Goal: Task Accomplishment & Management: Use online tool/utility

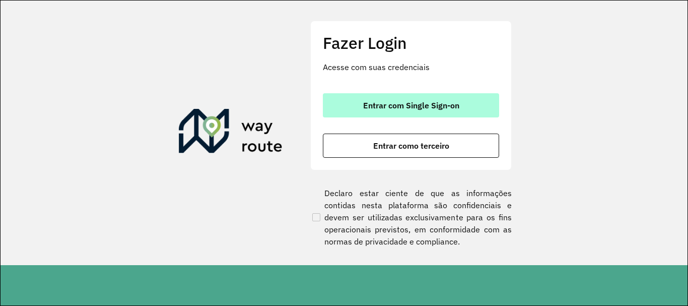
click at [410, 107] on span "Entrar com Single Sign-on" at bounding box center [411, 105] width 96 height 8
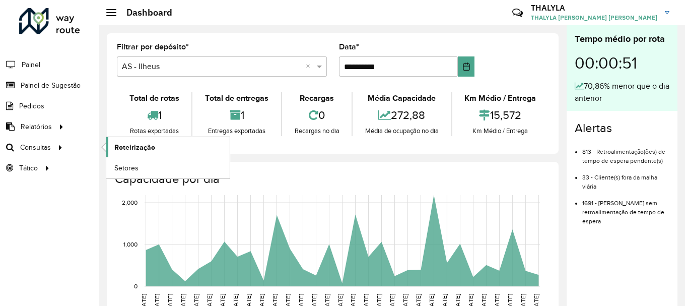
click at [132, 139] on link "Roteirização" at bounding box center [167, 147] width 123 height 20
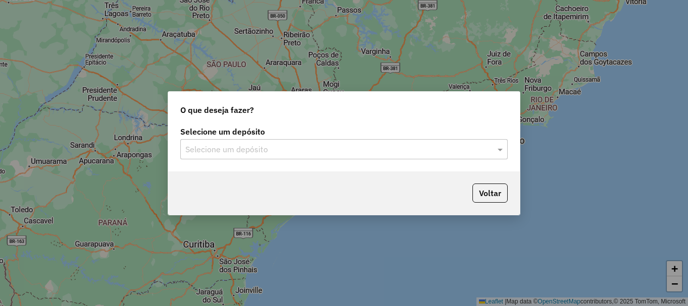
click at [245, 153] on input "text" at bounding box center [333, 150] width 297 height 12
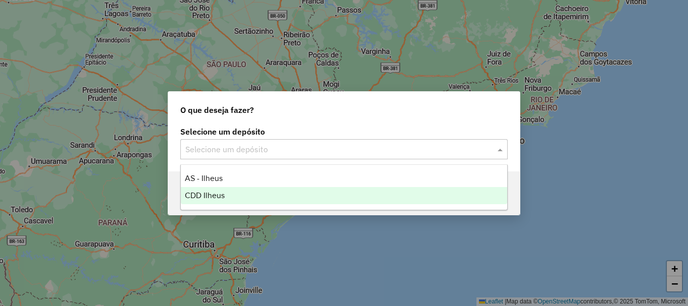
click at [214, 199] on div "CDD Ilheus" at bounding box center [344, 195] width 326 height 17
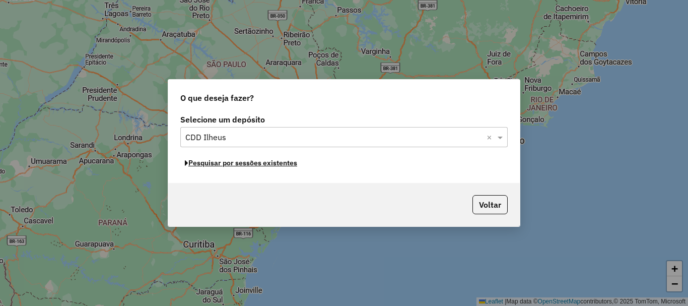
click at [281, 163] on button "Pesquisar por sessões existentes" at bounding box center [240, 163] width 121 height 16
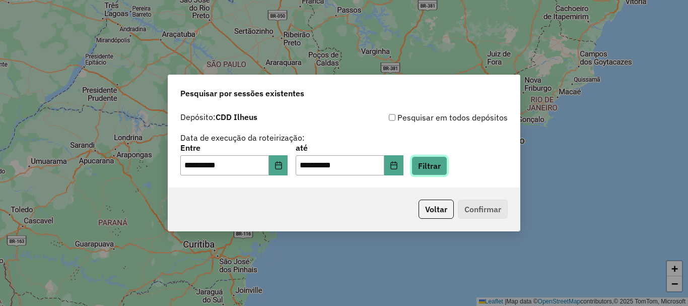
click at [447, 171] on button "Filtrar" at bounding box center [429, 165] width 36 height 19
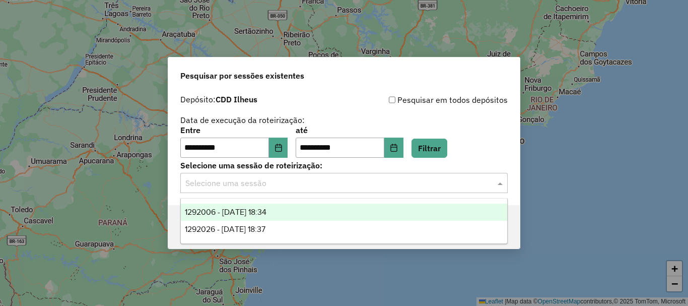
click at [264, 184] on input "text" at bounding box center [333, 183] width 297 height 12
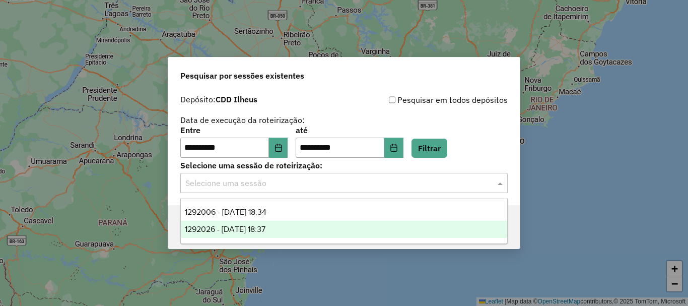
click at [263, 233] on span "1292026 - [DATE] 18:37" at bounding box center [225, 229] width 81 height 9
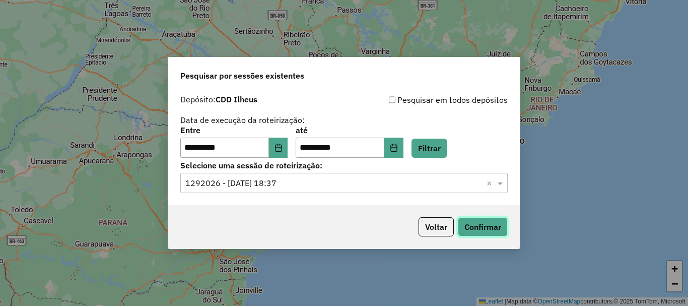
click at [487, 231] on button "Confirmar" at bounding box center [483, 226] width 50 height 19
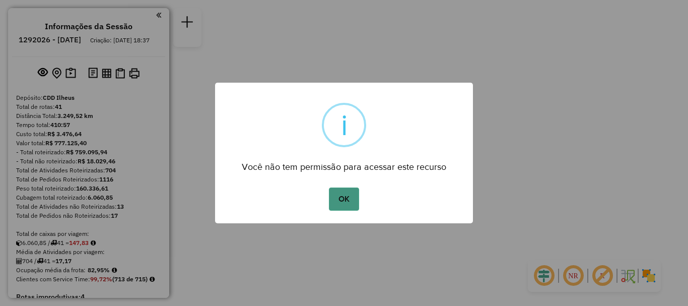
click at [344, 201] on button "OK" at bounding box center [344, 198] width 30 height 23
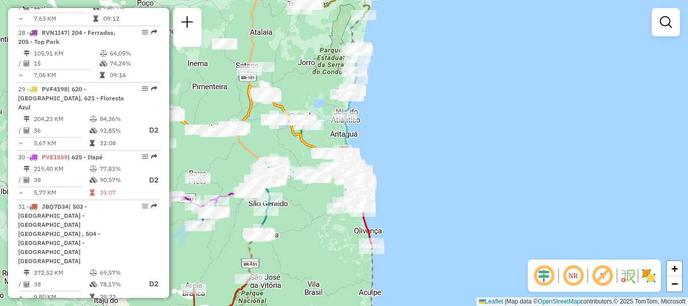
scroll to position [2216, 0]
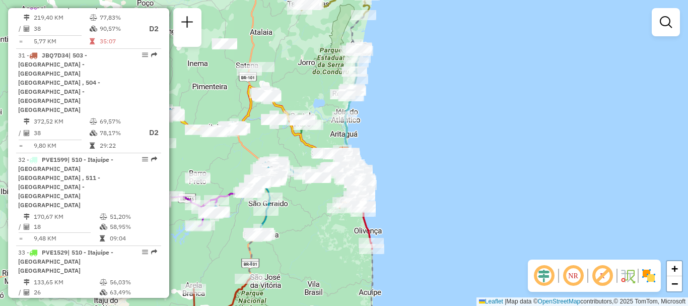
drag, startPoint x: 145, startPoint y: 188, endPoint x: 140, endPoint y: 192, distance: 6.8
select select "**********"
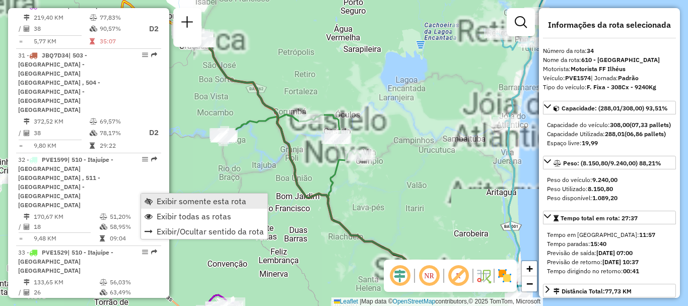
click at [172, 197] on span "Exibir somente esta rota" at bounding box center [202, 201] width 90 height 8
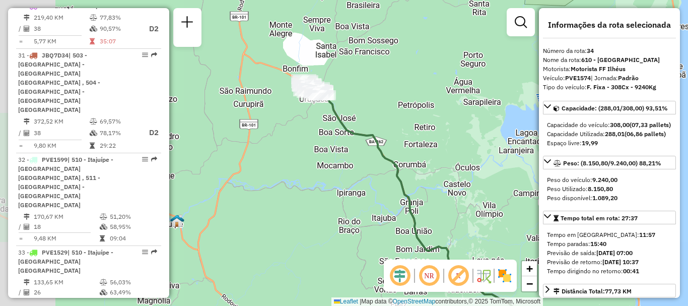
drag, startPoint x: 355, startPoint y: 174, endPoint x: 475, endPoint y: 220, distance: 129.4
click at [475, 220] on div "Janela de atendimento Grade de atendimento Capacidade Transportadoras Veículos …" at bounding box center [344, 153] width 688 height 306
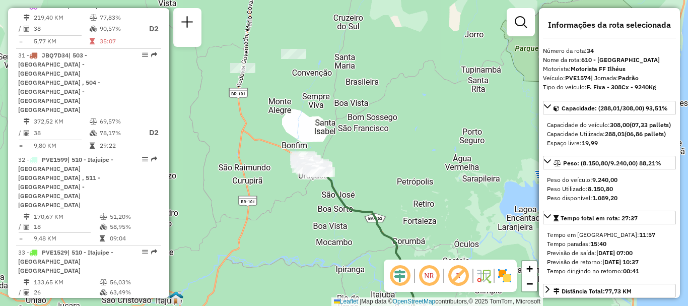
drag, startPoint x: 375, startPoint y: 158, endPoint x: 377, endPoint y: 195, distance: 37.3
click at [377, 195] on div "Janela de atendimento Grade de atendimento Capacidade Transportadoras Veículos …" at bounding box center [344, 153] width 688 height 306
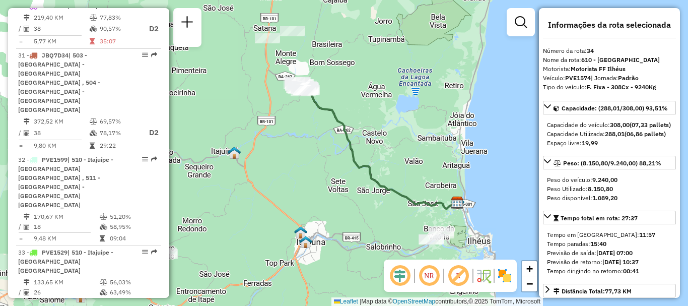
drag, startPoint x: 411, startPoint y: 193, endPoint x: 370, endPoint y: 119, distance: 85.0
click at [370, 119] on div "Janela de atendimento Grade de atendimento Capacidade Transportadoras Veículos …" at bounding box center [344, 153] width 688 height 306
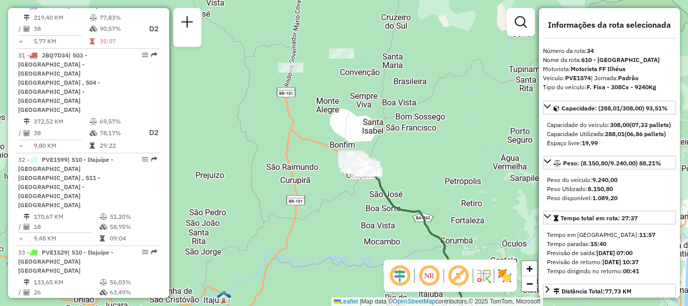
drag, startPoint x: 308, startPoint y: 68, endPoint x: 427, endPoint y: 193, distance: 173.1
click at [427, 193] on div "Janela de atendimento Grade de atendimento Capacidade Transportadoras Veículos …" at bounding box center [344, 153] width 688 height 306
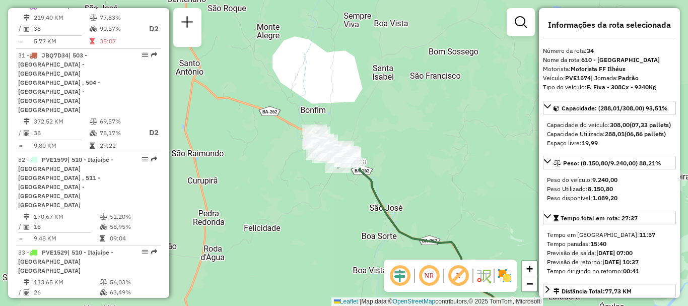
drag, startPoint x: 378, startPoint y: 189, endPoint x: 408, endPoint y: 150, distance: 49.2
click at [408, 150] on div "Janela de atendimento Grade de atendimento Capacidade Transportadoras Veículos …" at bounding box center [344, 153] width 688 height 306
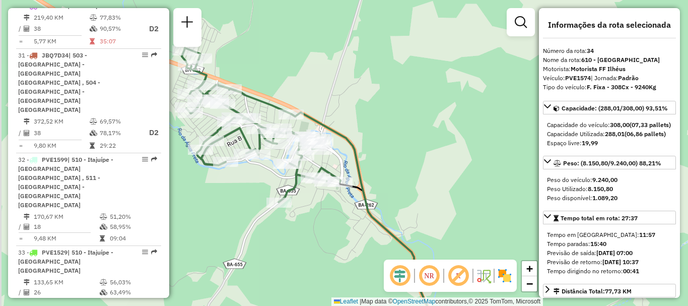
drag, startPoint x: 313, startPoint y: 189, endPoint x: 465, endPoint y: 172, distance: 152.5
click at [465, 172] on div "Janela de atendimento Grade de atendimento Capacidade Transportadoras Veículos …" at bounding box center [344, 153] width 688 height 306
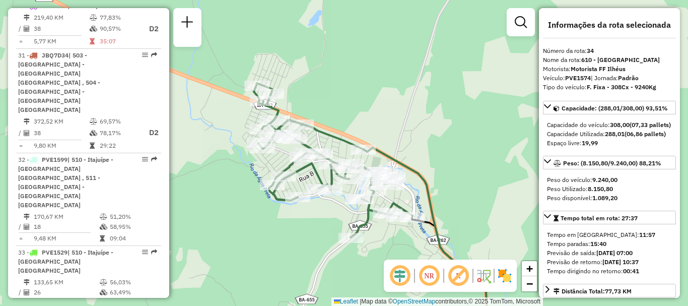
drag, startPoint x: 338, startPoint y: 157, endPoint x: 407, endPoint y: 182, distance: 73.4
click at [410, 193] on div "Janela de atendimento Grade de atendimento Capacidade Transportadoras Veículos …" at bounding box center [344, 153] width 688 height 306
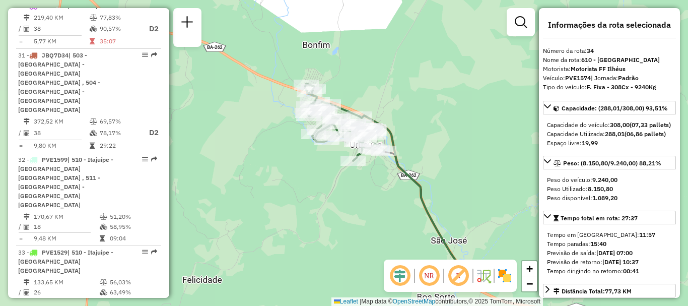
drag, startPoint x: 489, startPoint y: 193, endPoint x: 441, endPoint y: 148, distance: 66.3
click at [441, 148] on div "Janela de atendimento Grade de atendimento Capacidade Transportadoras Veículos …" at bounding box center [344, 153] width 688 height 306
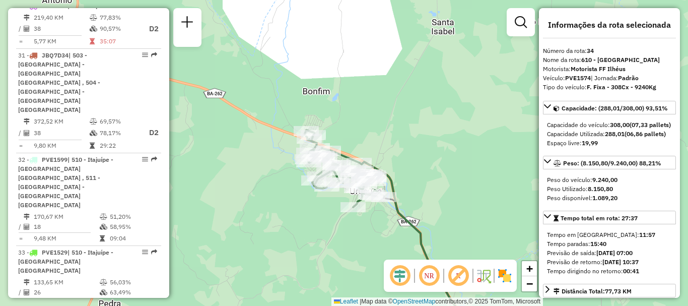
drag, startPoint x: 450, startPoint y: 148, endPoint x: 450, endPoint y: 182, distance: 33.7
click at [450, 182] on div "Janela de atendimento Grade de atendimento Capacidade Transportadoras Veículos …" at bounding box center [344, 153] width 688 height 306
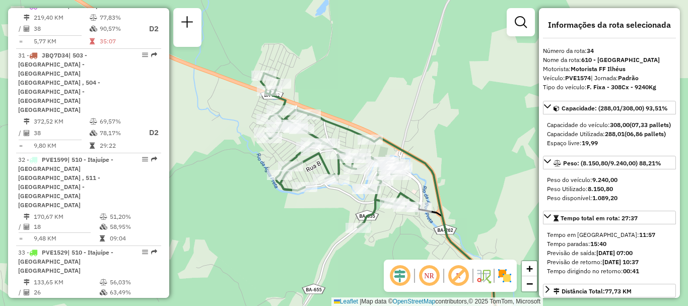
drag, startPoint x: 351, startPoint y: 174, endPoint x: 451, endPoint y: 155, distance: 102.0
click at [451, 155] on div "Janela de atendimento Grade de atendimento Capacidade Transportadoras Veículos …" at bounding box center [344, 153] width 688 height 306
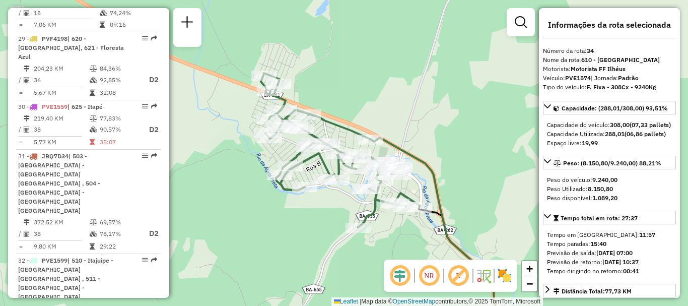
scroll to position [2065, 0]
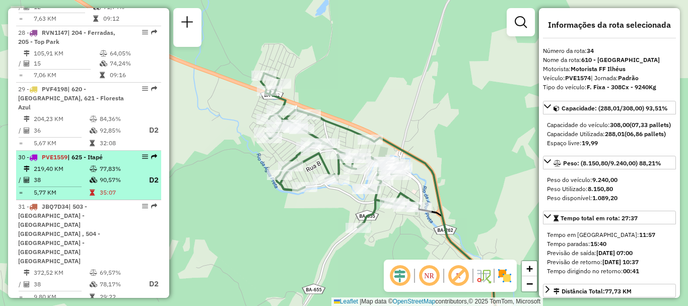
drag, startPoint x: 145, startPoint y: 100, endPoint x: 139, endPoint y: 100, distance: 5.5
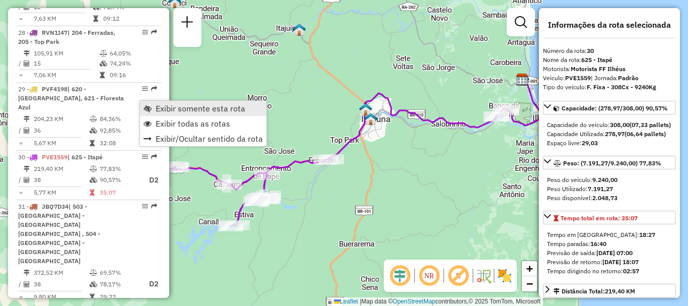
click at [170, 107] on span "Exibir somente esta rota" at bounding box center [201, 108] width 90 height 8
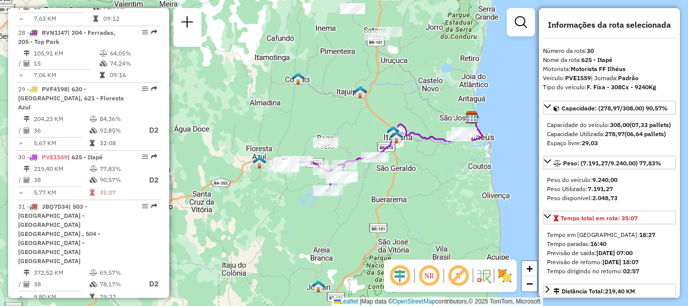
drag, startPoint x: 352, startPoint y: 207, endPoint x: 374, endPoint y: 190, distance: 28.4
click at [374, 190] on div "Janela de atendimento Grade de atendimento Capacidade Transportadoras Veículos …" at bounding box center [344, 153] width 688 height 306
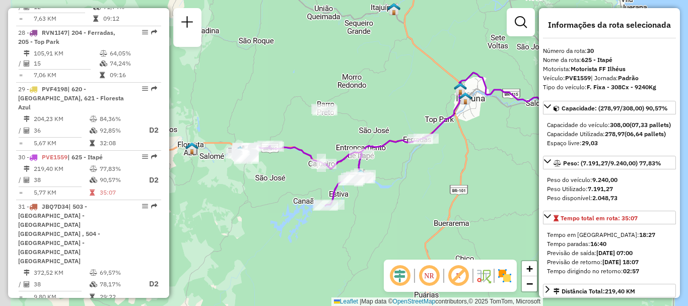
drag, startPoint x: 386, startPoint y: 171, endPoint x: 435, endPoint y: 183, distance: 50.3
click at [435, 183] on div "Janela de atendimento Grade de atendimento Capacidade Transportadoras Veículos …" at bounding box center [344, 153] width 688 height 306
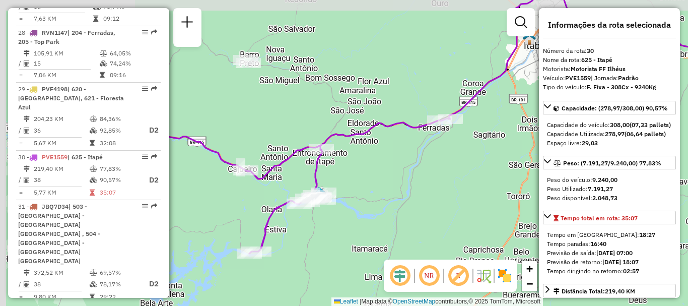
drag, startPoint x: 404, startPoint y: 169, endPoint x: 432, endPoint y: 194, distance: 37.4
click at [432, 194] on div "Janela de atendimento Grade de atendimento Capacidade Transportadoras Veículos …" at bounding box center [344, 153] width 688 height 306
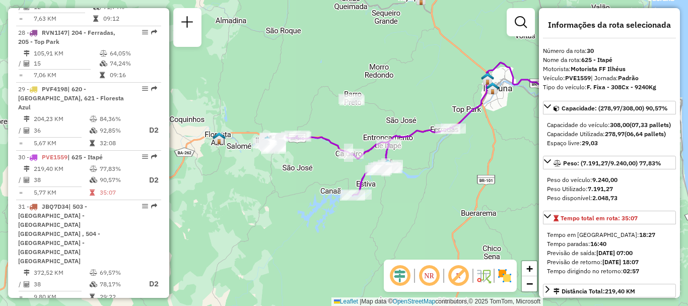
drag, startPoint x: 428, startPoint y: 213, endPoint x: 440, endPoint y: 185, distance: 30.7
click at [440, 185] on div "Janela de atendimento Grade de atendimento Capacidade Transportadoras Veículos …" at bounding box center [344, 153] width 688 height 306
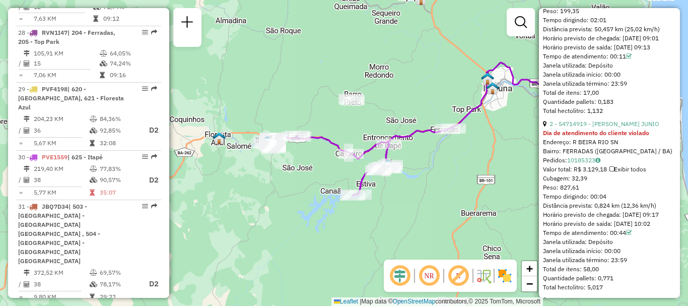
scroll to position [755, 0]
